Goal: Task Accomplishment & Management: Manage account settings

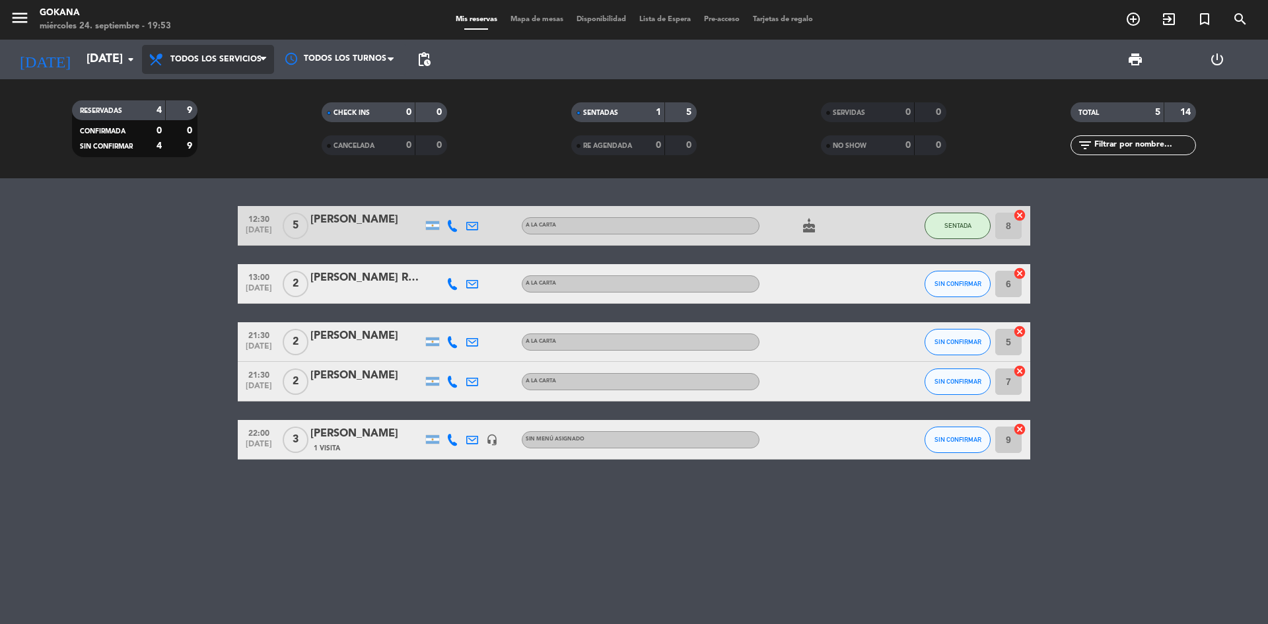
click at [229, 65] on span "Todos los servicios" at bounding box center [208, 59] width 132 height 29
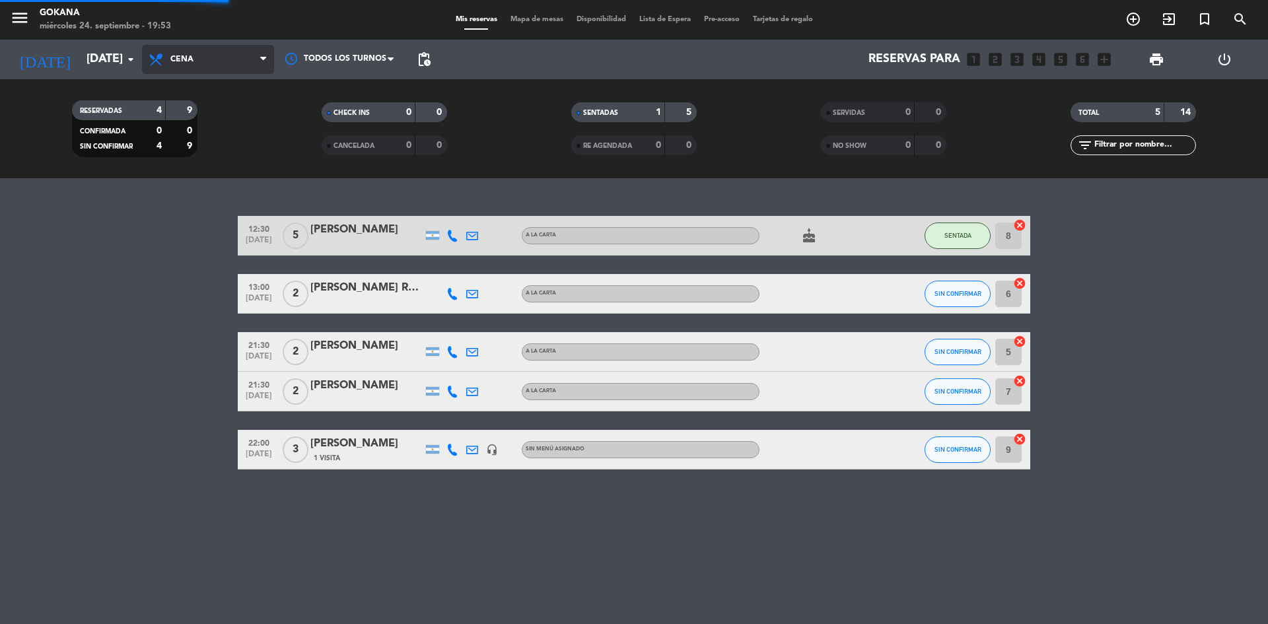
click at [215, 144] on div "menu GOKANA [DATE] 24. septiembre - 19:53 Mis reservas Mapa de mesas Disponibil…" at bounding box center [634, 89] width 1268 height 178
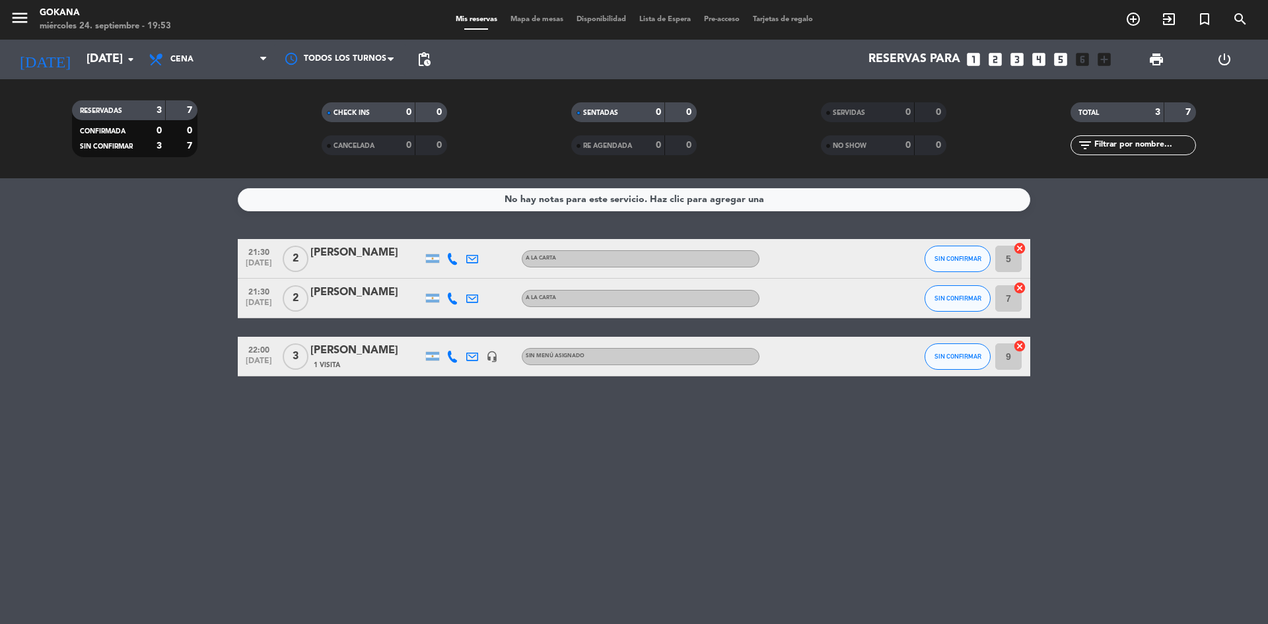
click at [1226, 63] on icon "power_settings_new" at bounding box center [1224, 60] width 16 height 16
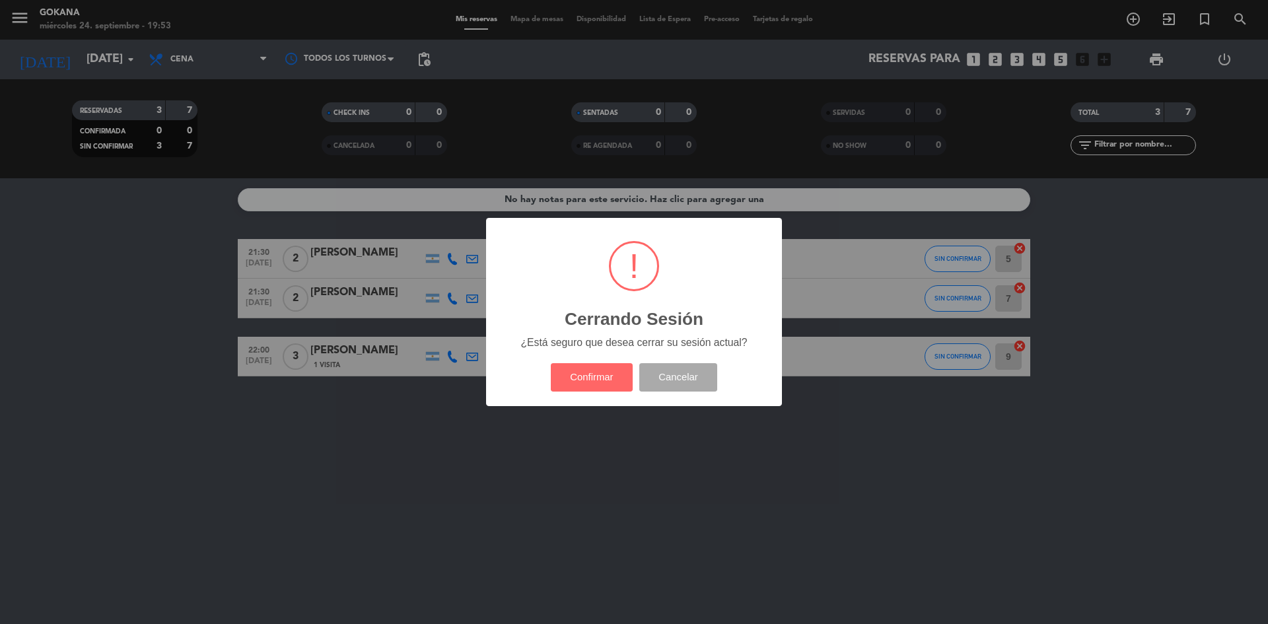
click at [586, 361] on div "Confirmar Cancelar" at bounding box center [633, 377] width 173 height 34
click at [586, 370] on button "Confirmar" at bounding box center [592, 377] width 83 height 28
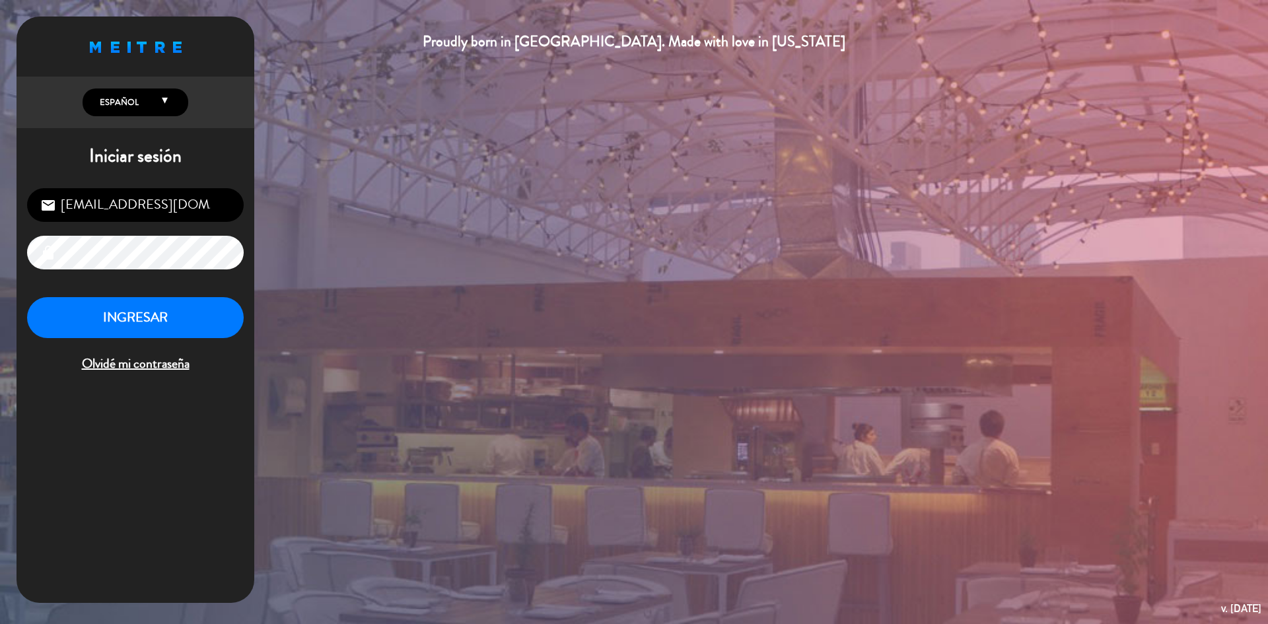
click at [148, 213] on input "[EMAIL_ADDRESS][DOMAIN_NAME]" at bounding box center [135, 205] width 217 height 34
type input "[EMAIL_ADDRESS][DOMAIN_NAME]"
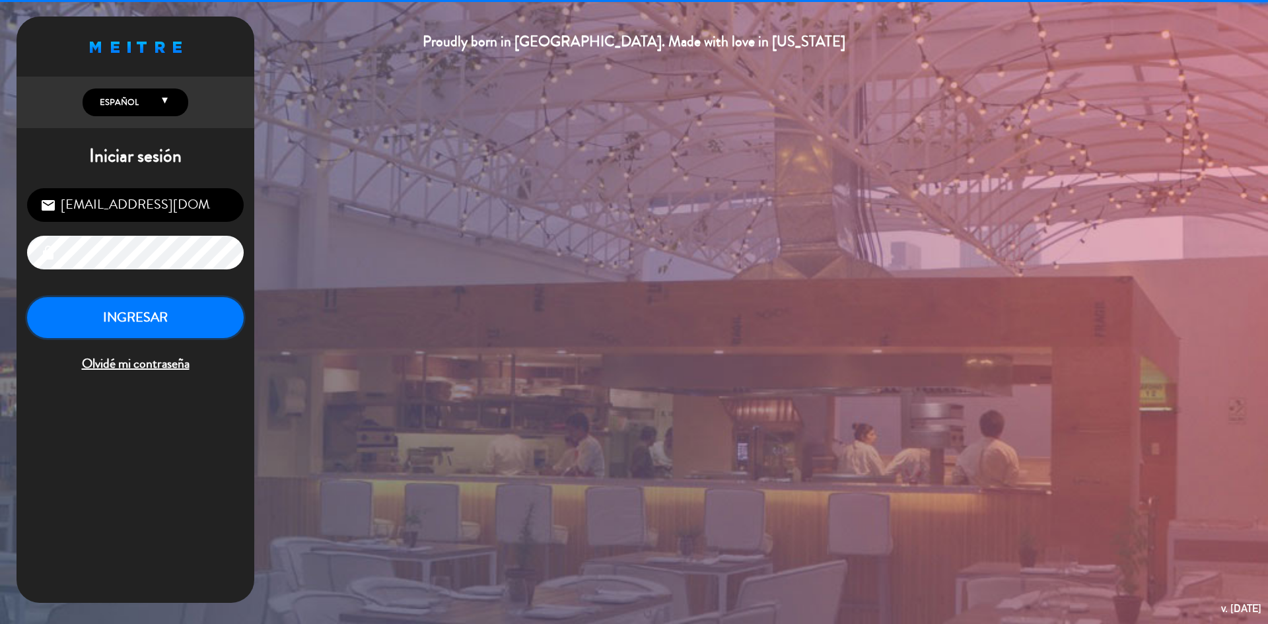
click at [168, 313] on button "INGRESAR" at bounding box center [135, 318] width 217 height 42
